Goal: Transaction & Acquisition: Book appointment/travel/reservation

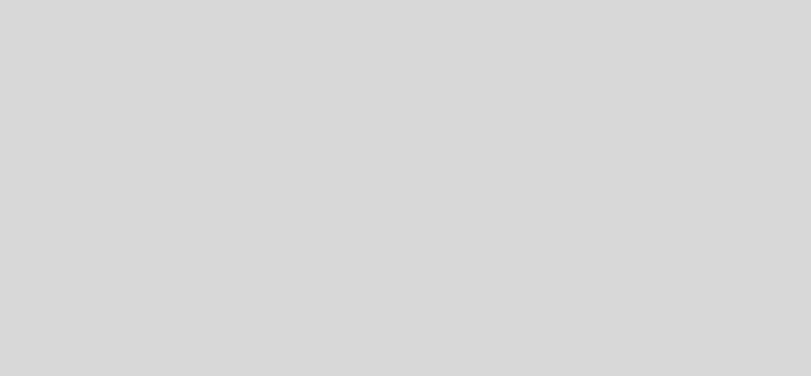
select select "es"
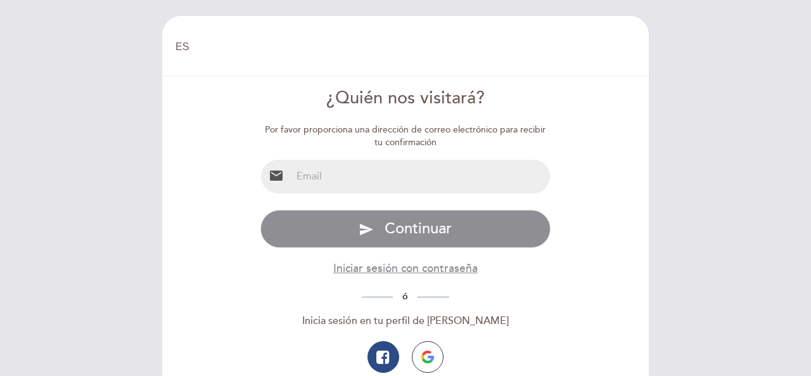
click at [455, 181] on input "email" at bounding box center [421, 177] width 259 height 34
type input "mariaeugeniatorello@gmail.com"
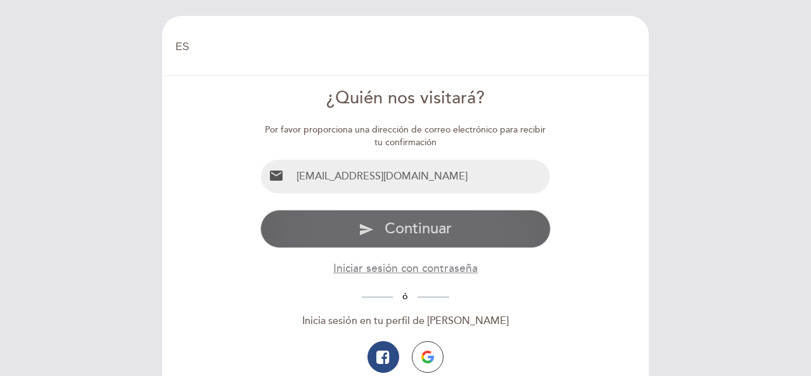
click at [482, 229] on button "send Continuar" at bounding box center [406, 229] width 291 height 38
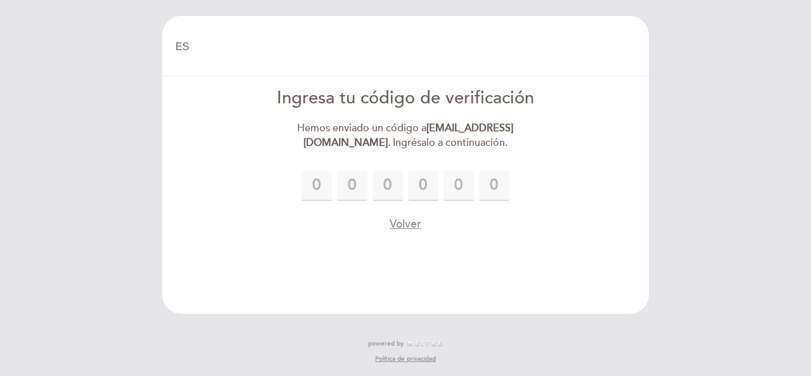
type input "8"
type input "2"
type input "7"
type input "9"
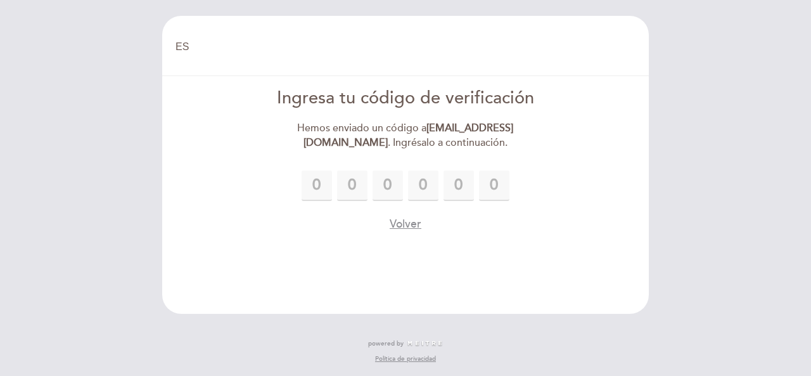
type input "6"
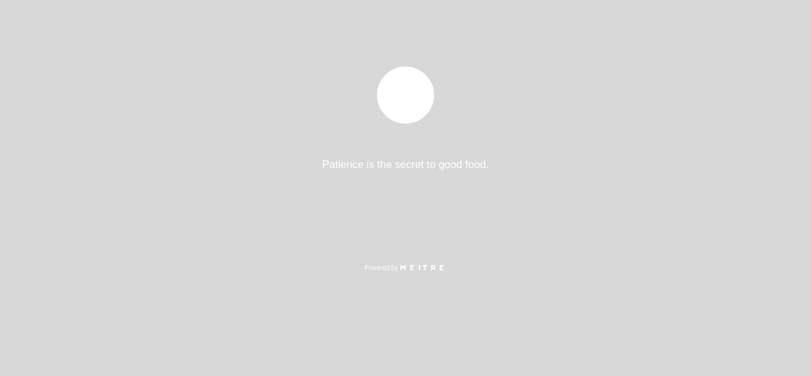
select select "es"
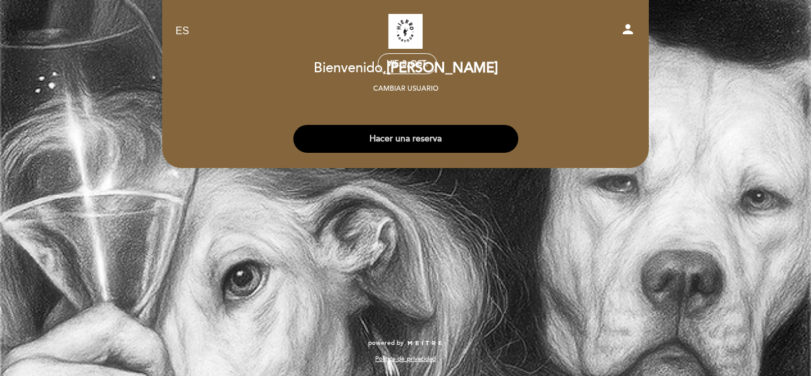
click at [437, 137] on button "Hacer una reserva" at bounding box center [406, 139] width 225 height 28
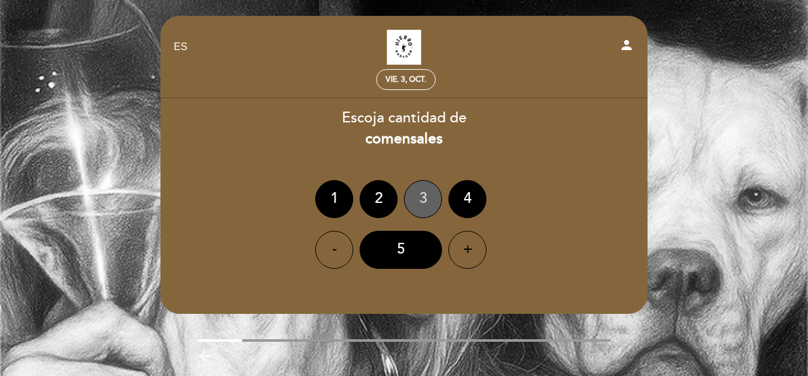
click at [425, 200] on div "3" at bounding box center [423, 199] width 38 height 38
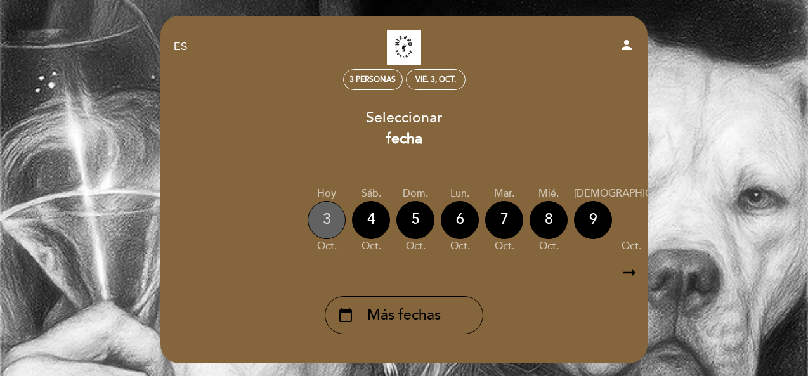
click at [339, 221] on div "3" at bounding box center [326, 220] width 38 height 38
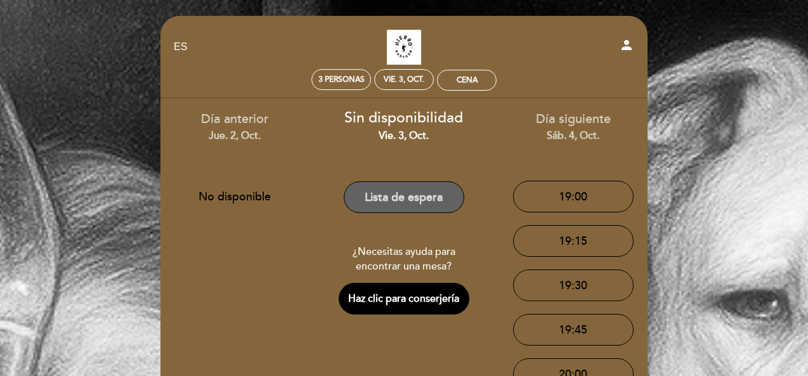
click at [403, 195] on button "Lista de espera" at bounding box center [404, 197] width 120 height 32
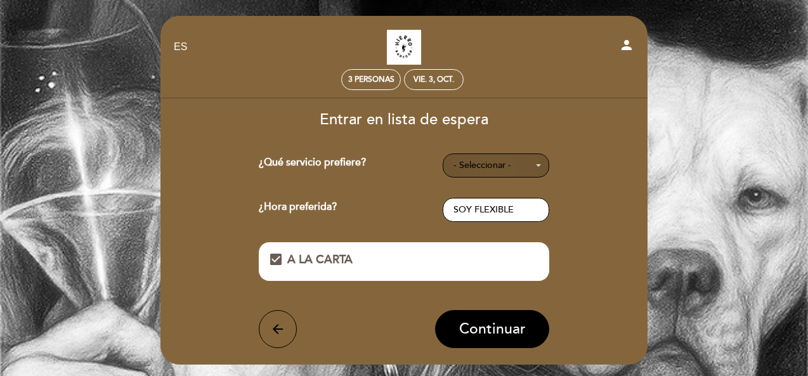
click at [465, 172] on button "- Seleccionar -" at bounding box center [496, 165] width 107 height 24
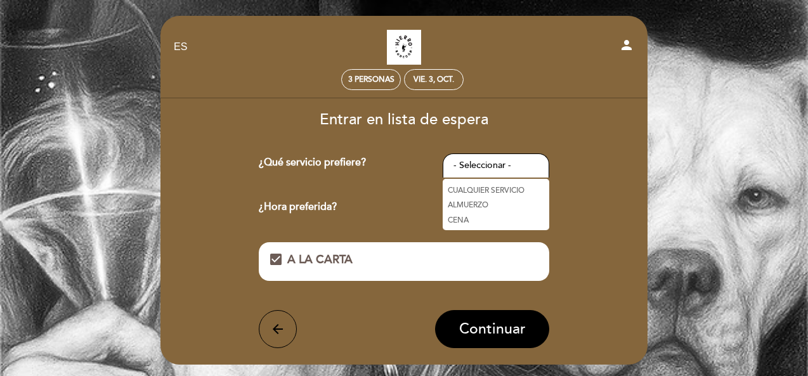
click at [481, 216] on link "CENA" at bounding box center [496, 219] width 107 height 15
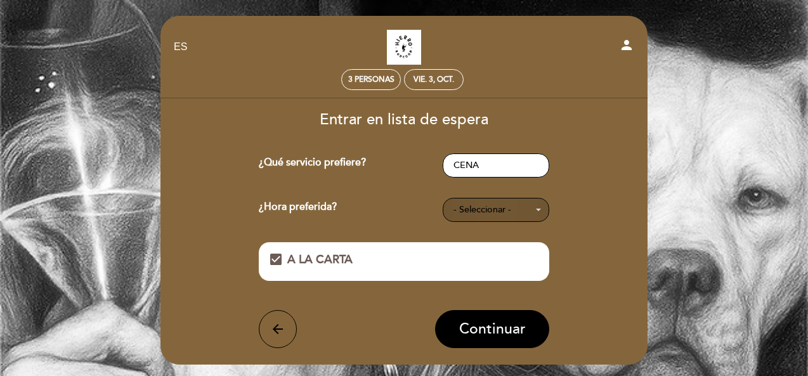
click at [491, 210] on span "- Seleccionar -" at bounding box center [495, 210] width 85 height 13
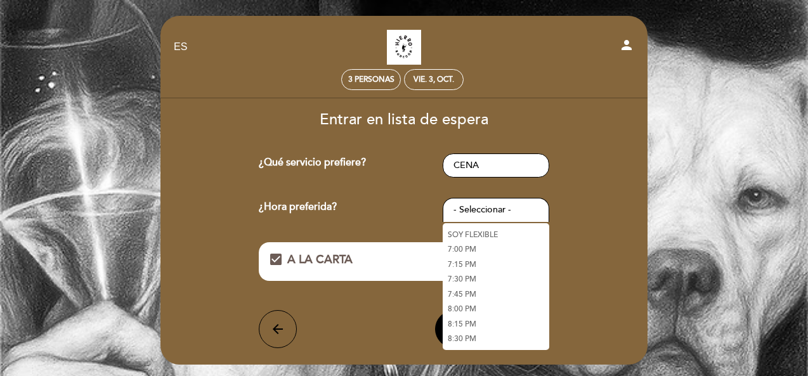
scroll to position [127, 0]
click at [479, 241] on link "9:00 PM" at bounding box center [496, 242] width 107 height 15
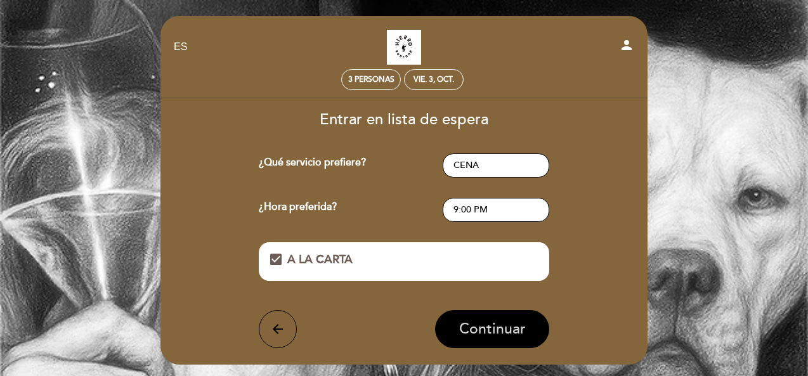
click at [501, 339] on button "Continuar" at bounding box center [492, 329] width 114 height 38
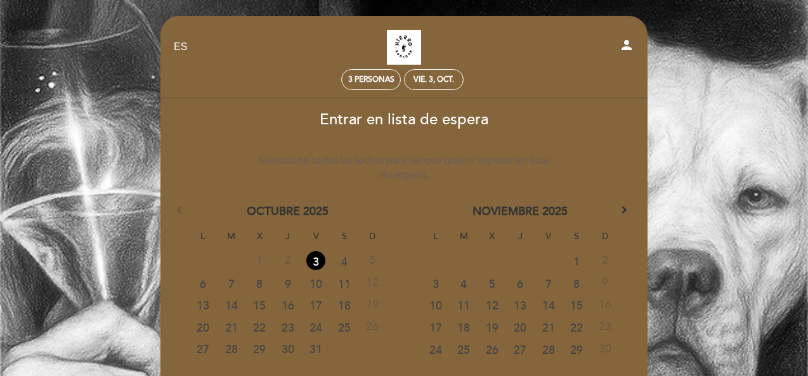
click at [316, 260] on link "3" at bounding box center [315, 260] width 19 height 19
click at [317, 263] on link "3" at bounding box center [315, 260] width 23 height 19
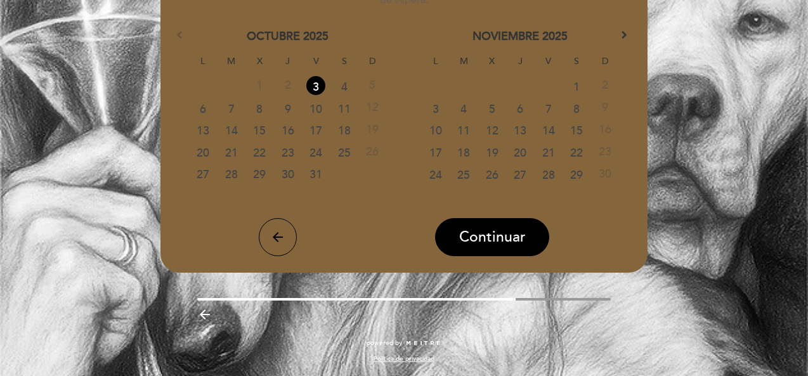
scroll to position [112, 0]
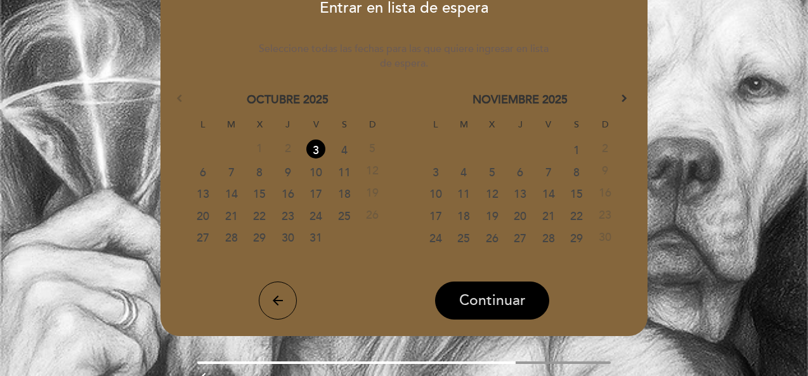
click at [486, 302] on span "Continuar" at bounding box center [492, 301] width 67 height 18
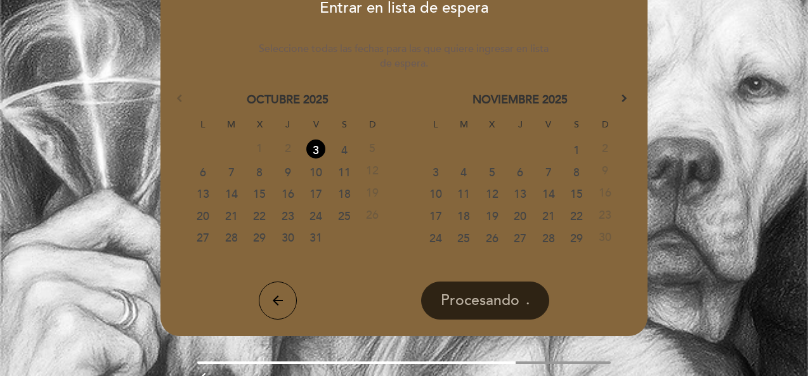
scroll to position [41, 0]
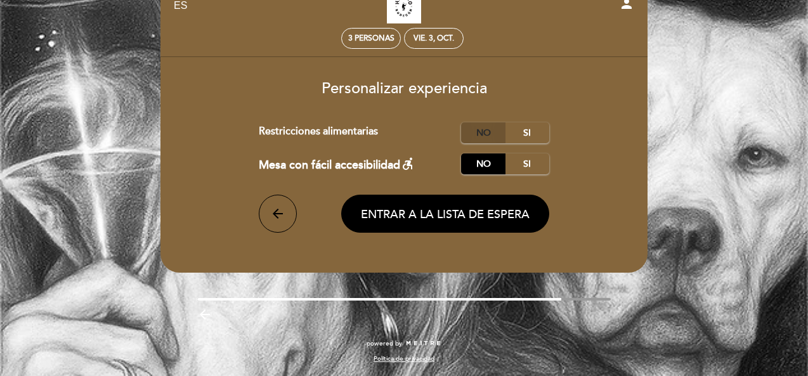
click at [489, 132] on label "No" at bounding box center [483, 132] width 44 height 21
click at [455, 215] on span "Entrar a la lista de espera" at bounding box center [445, 214] width 169 height 14
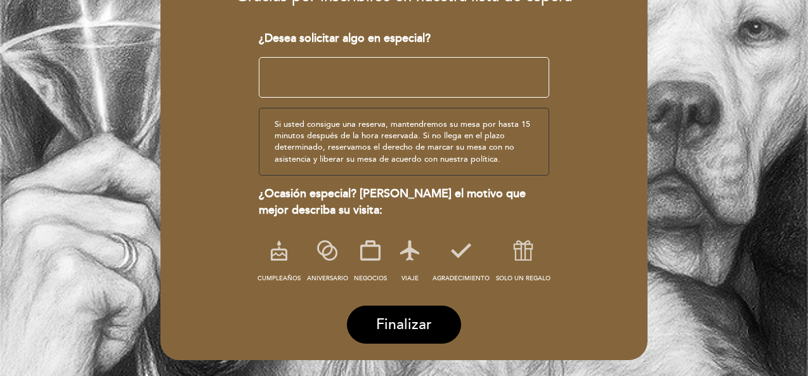
scroll to position [213, 0]
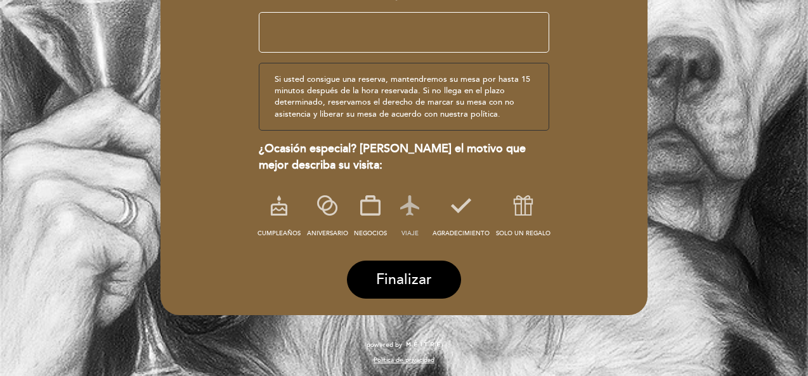
click at [410, 209] on icon at bounding box center [409, 205] width 33 height 33
click at [391, 276] on span "Finalizar" at bounding box center [404, 280] width 56 height 18
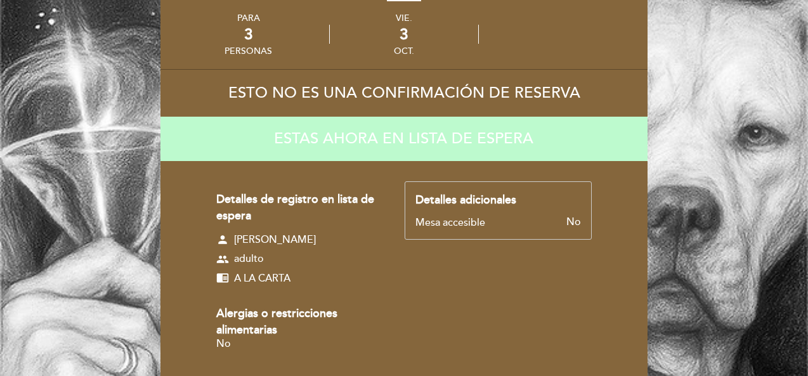
scroll to position [0, 0]
